Goal: Check status: Check status

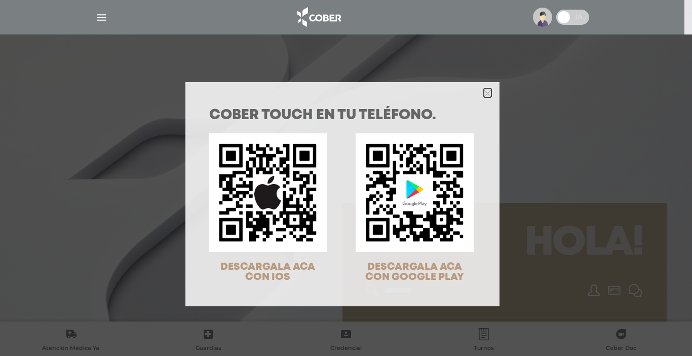
click at [484, 95] on icon "Close" at bounding box center [488, 94] width 8 height 8
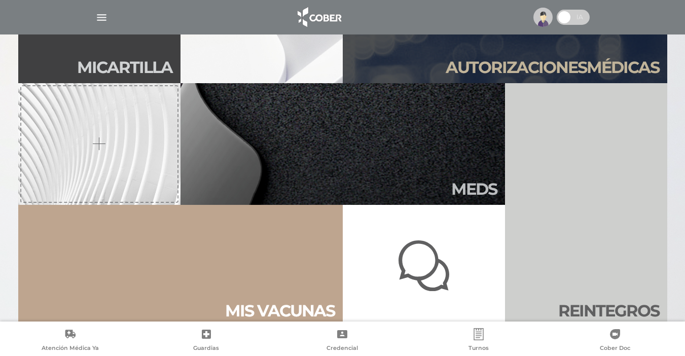
scroll to position [381, 0]
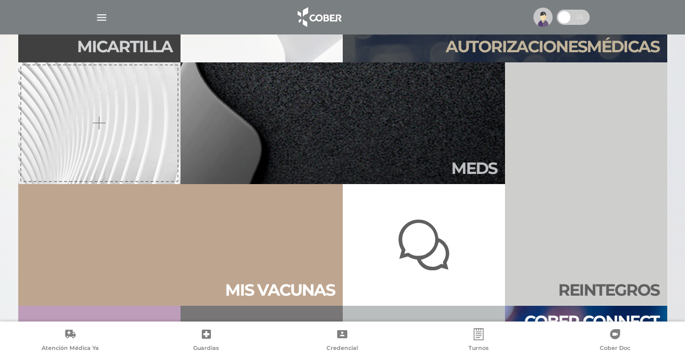
drag, startPoint x: 578, startPoint y: 46, endPoint x: 584, endPoint y: 47, distance: 5.8
click at [578, 46] on h2 "Autori zaciones médicas" at bounding box center [551, 46] width 213 height 19
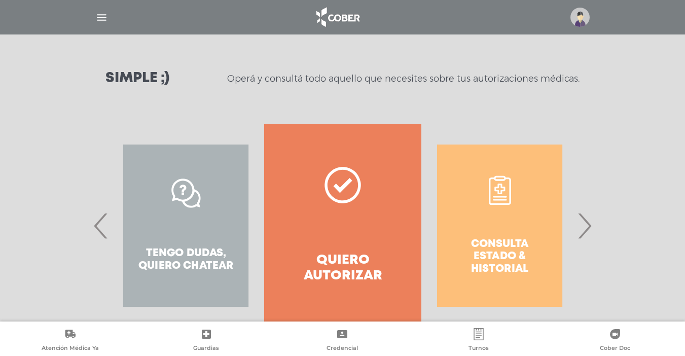
scroll to position [124, 0]
click at [583, 221] on span "›" at bounding box center [584, 224] width 20 height 55
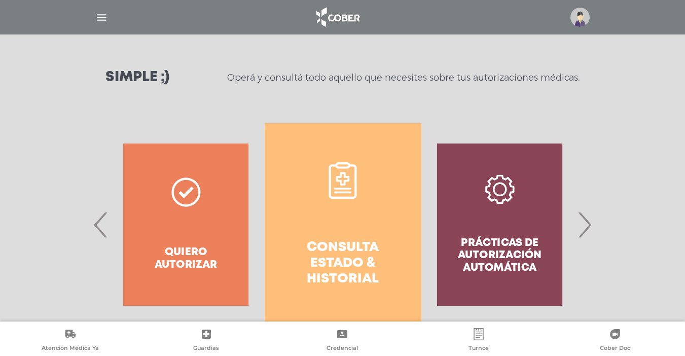
click at [336, 267] on h4 "Consulta estado & historial" at bounding box center [343, 264] width 120 height 48
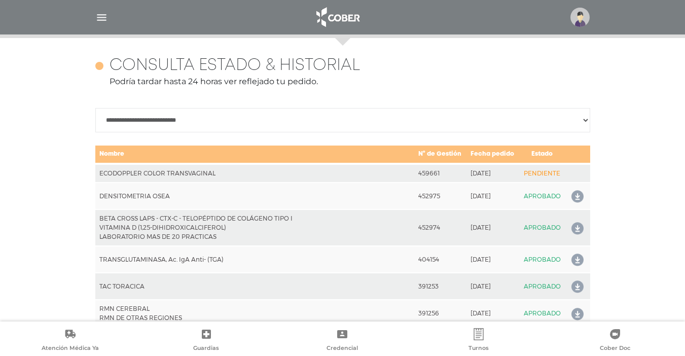
scroll to position [450, 0]
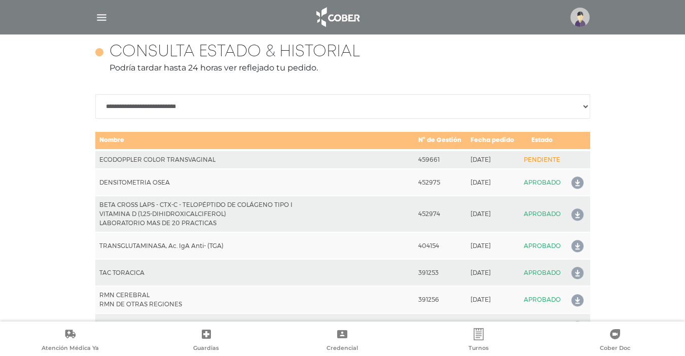
click at [584, 18] on img at bounding box center [579, 17] width 19 height 19
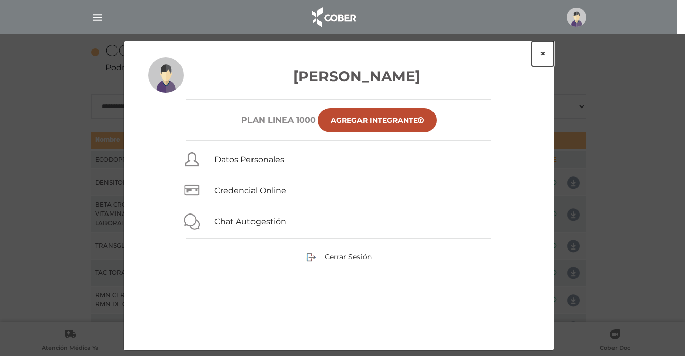
click at [545, 52] on button "×" at bounding box center [543, 53] width 22 height 25
